Goal: Navigation & Orientation: Find specific page/section

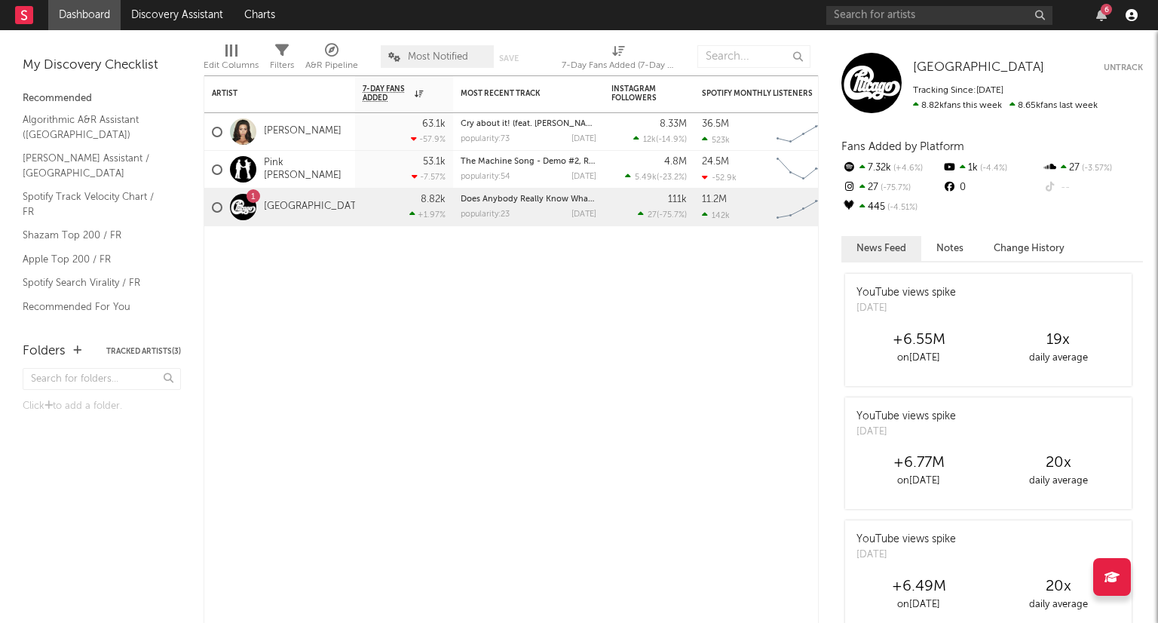
click at [1129, 10] on icon "button" at bounding box center [1132, 15] width 12 height 12
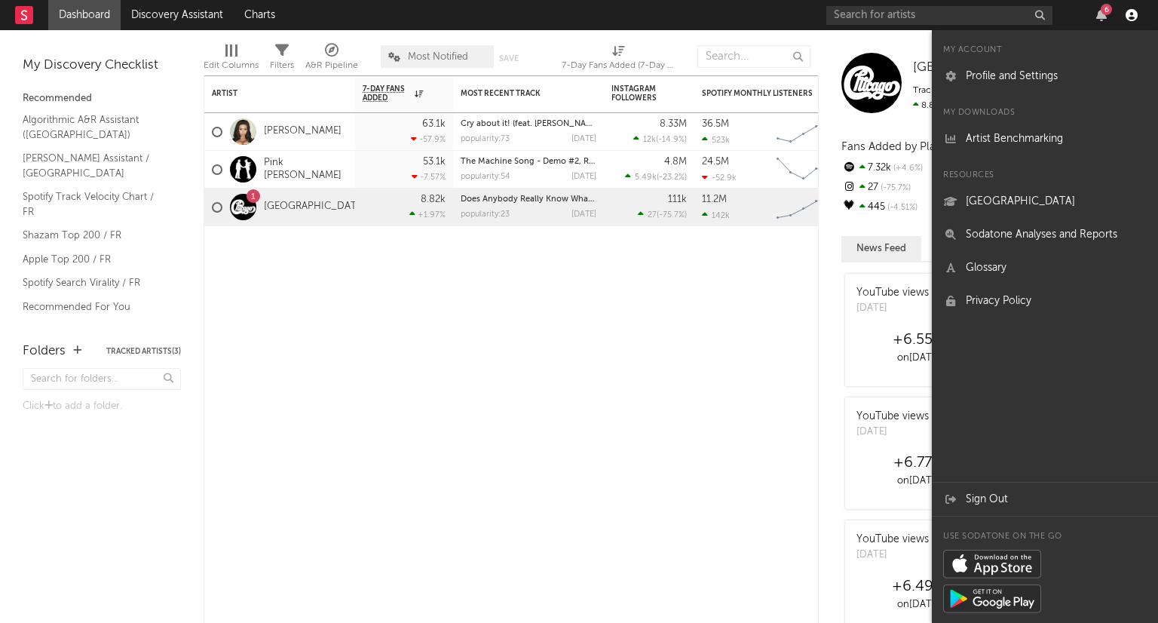
click at [1129, 13] on icon "button" at bounding box center [1132, 15] width 12 height 12
